Goal: Obtain resource: Download file/media

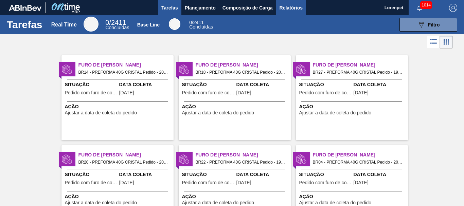
click at [290, 7] on span "Relatórios" at bounding box center [290, 8] width 23 height 8
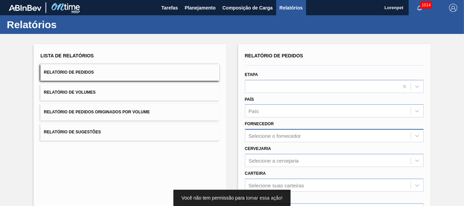
scroll to position [108, 0]
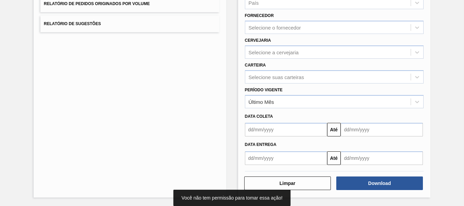
click at [297, 127] on input "text" at bounding box center [286, 130] width 82 height 14
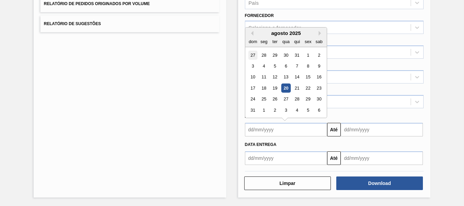
click at [250, 54] on div "27" at bounding box center [252, 55] width 9 height 9
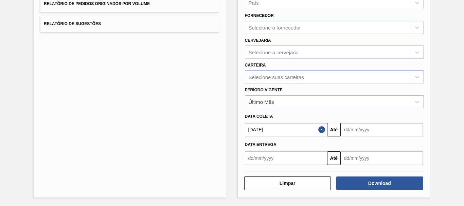
type input "[DATE]"
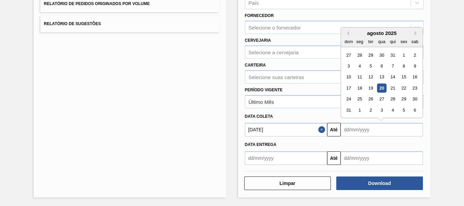
click at [366, 127] on input "text" at bounding box center [382, 130] width 82 height 14
click at [414, 111] on div "6" at bounding box center [414, 110] width 9 height 9
type input "[DATE]"
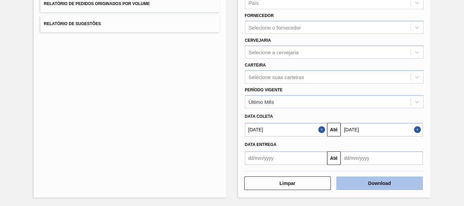
click at [379, 182] on button "Download" at bounding box center [379, 184] width 87 height 14
